Goal: Task Accomplishment & Management: Manage account settings

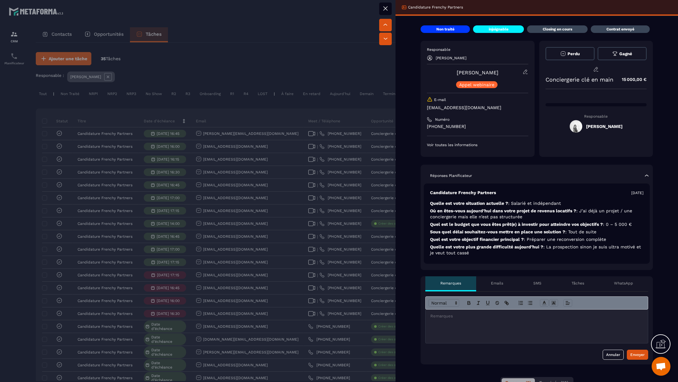
scroll to position [0, 27]
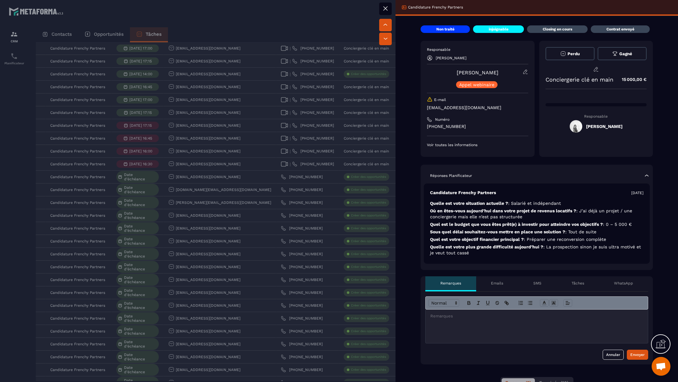
click at [273, 162] on div at bounding box center [339, 191] width 678 height 382
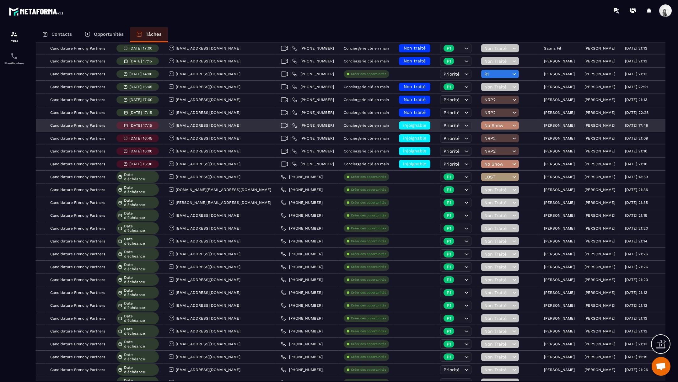
click at [539, 127] on div "[PERSON_NAME]" at bounding box center [559, 126] width 40 height 13
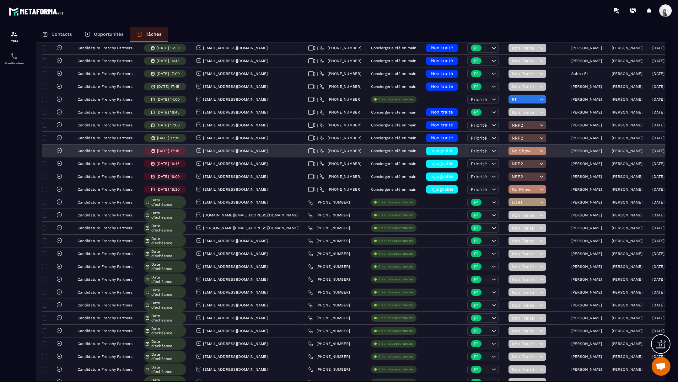
click at [58, 151] on icon at bounding box center [59, 150] width 5 height 5
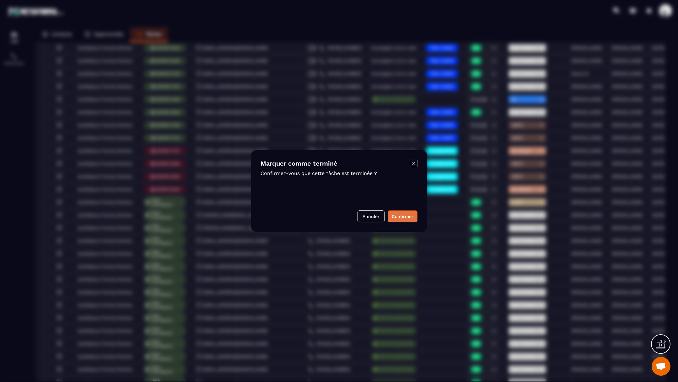
click at [400, 216] on button "Confirmer" at bounding box center [403, 217] width 30 height 12
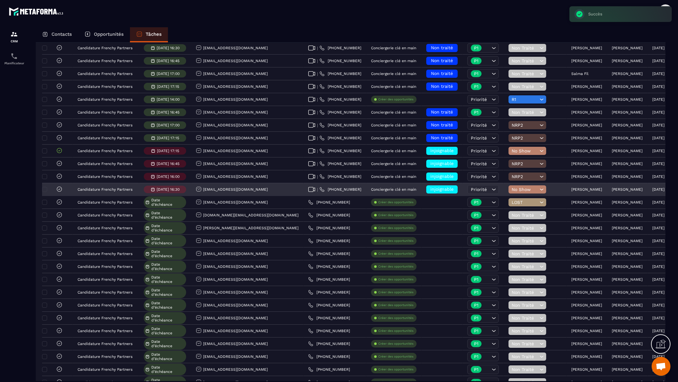
click at [59, 188] on icon at bounding box center [59, 189] width 6 height 6
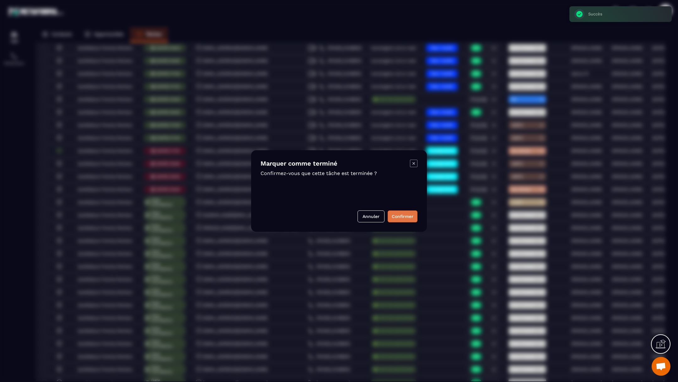
click at [410, 218] on button "Confirmer" at bounding box center [403, 217] width 30 height 12
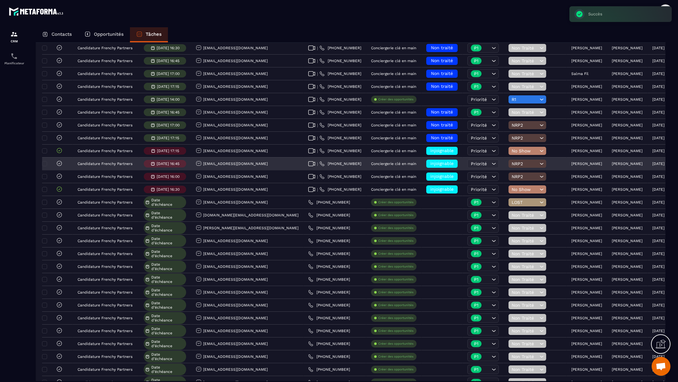
click at [59, 163] on icon at bounding box center [59, 163] width 6 height 6
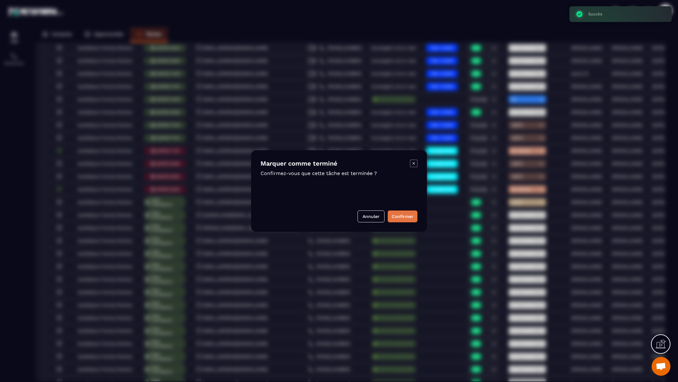
click at [406, 214] on button "Confirmer" at bounding box center [403, 217] width 30 height 12
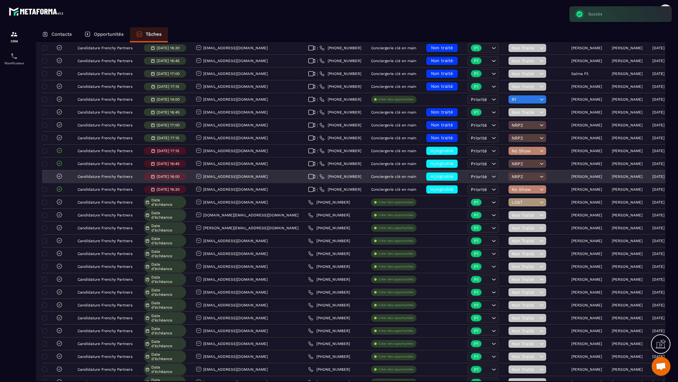
click at [59, 176] on icon at bounding box center [59, 176] width 6 height 6
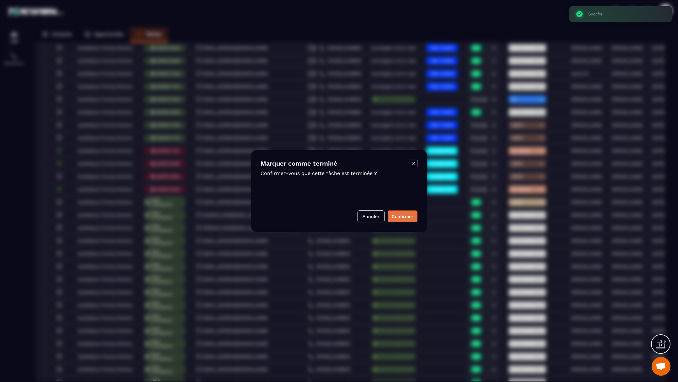
click at [410, 218] on button "Confirmer" at bounding box center [403, 217] width 30 height 12
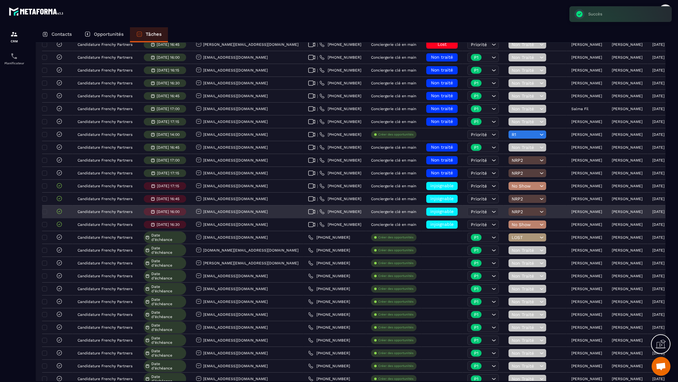
scroll to position [81, 0]
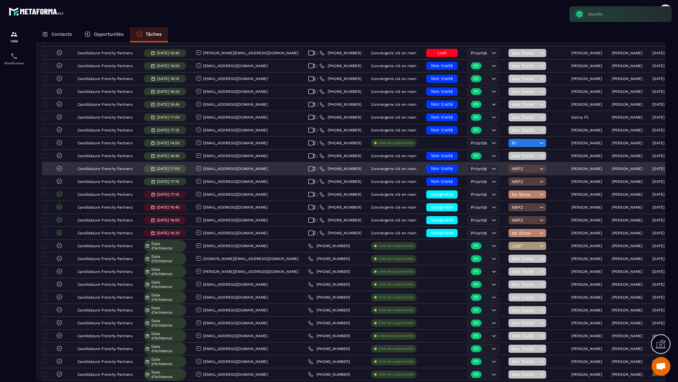
click at [571, 169] on p "[PERSON_NAME]" at bounding box center [586, 169] width 31 height 4
